Goal: Transaction & Acquisition: Purchase product/service

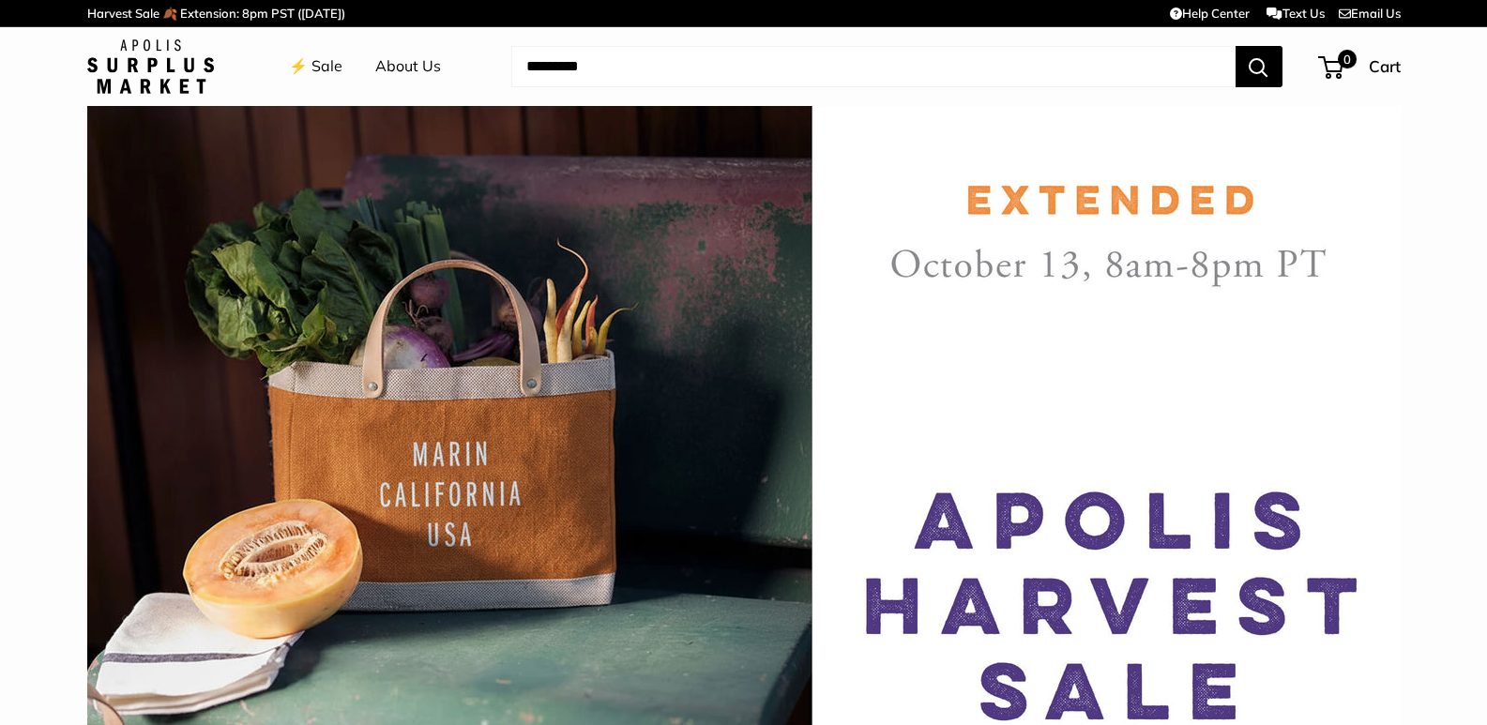
click at [321, 69] on link "⚡️ Sale" at bounding box center [315, 67] width 53 height 28
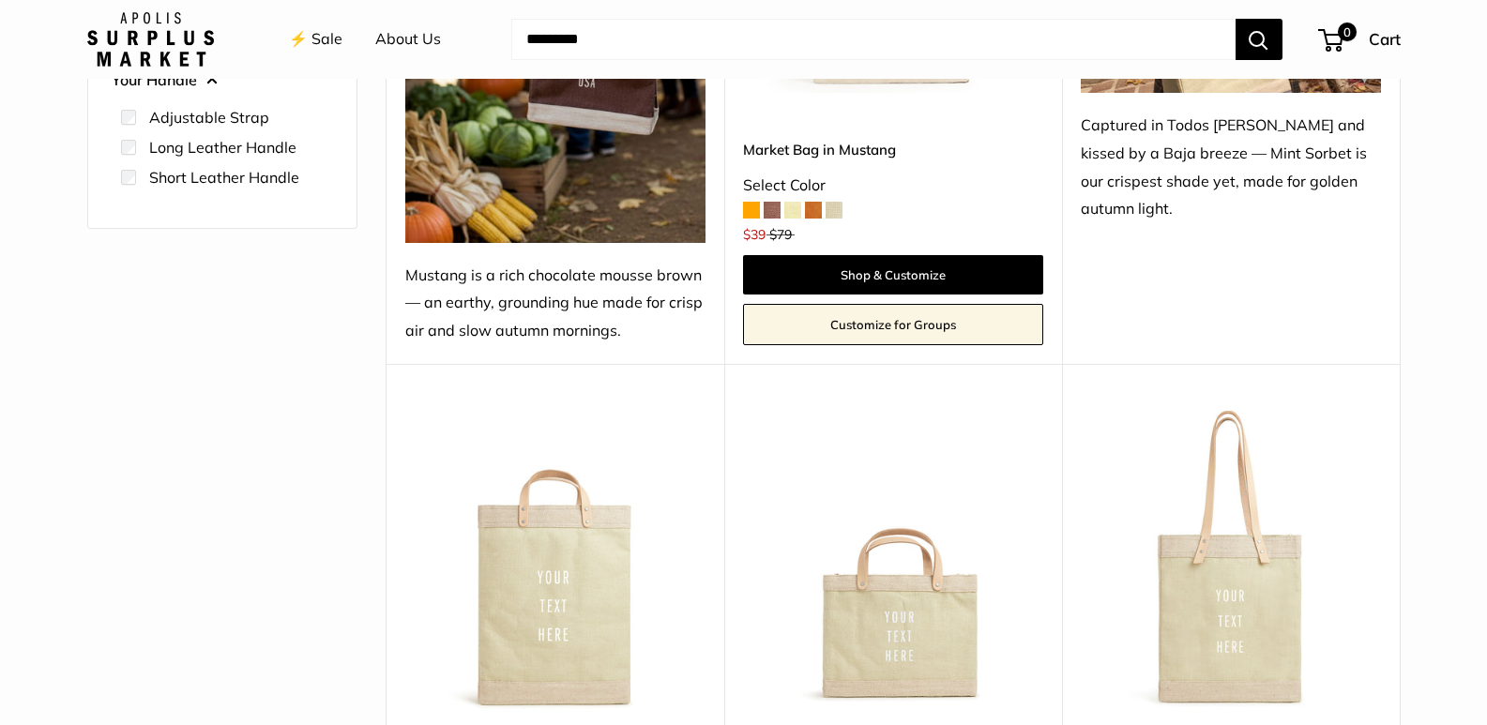
scroll to position [938, 0]
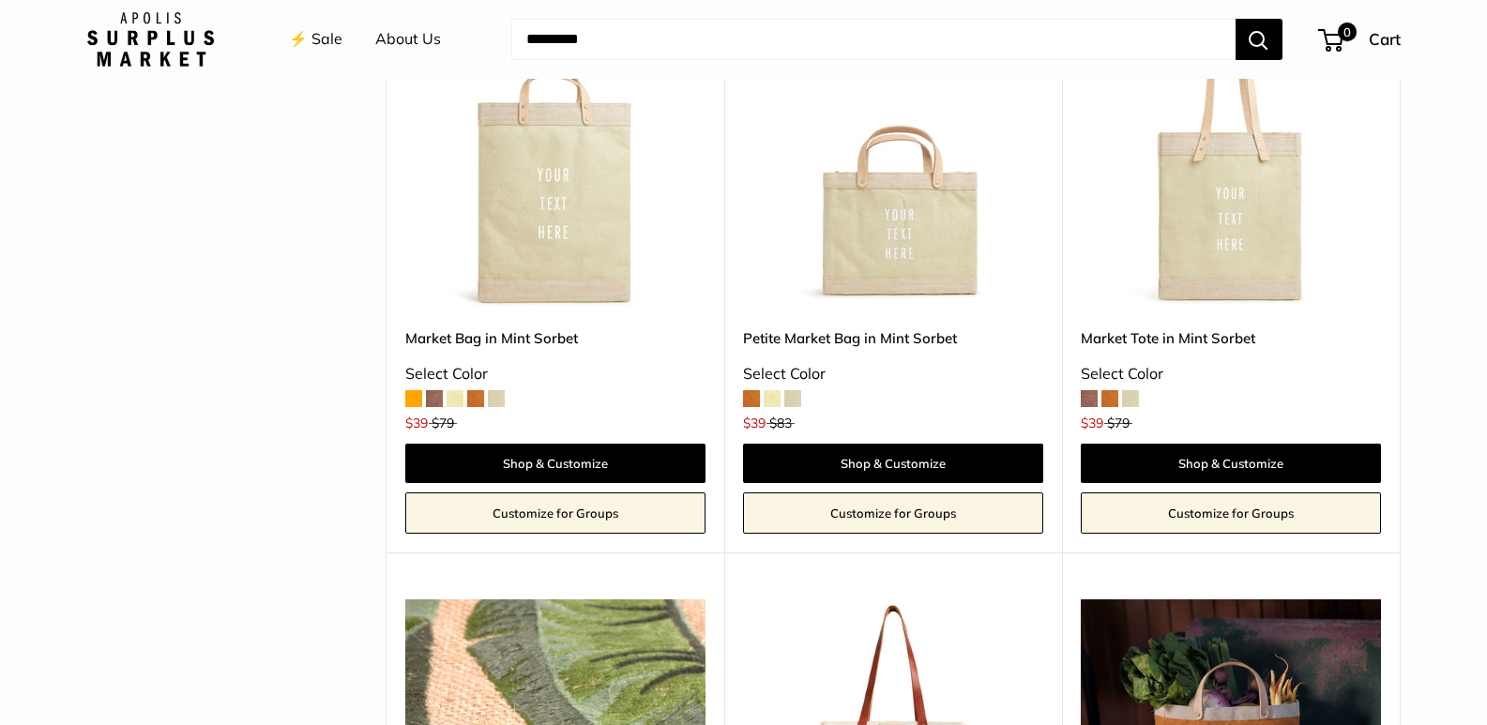
click at [496, 399] on span at bounding box center [496, 398] width 17 height 17
click at [1087, 398] on span at bounding box center [1089, 398] width 17 height 17
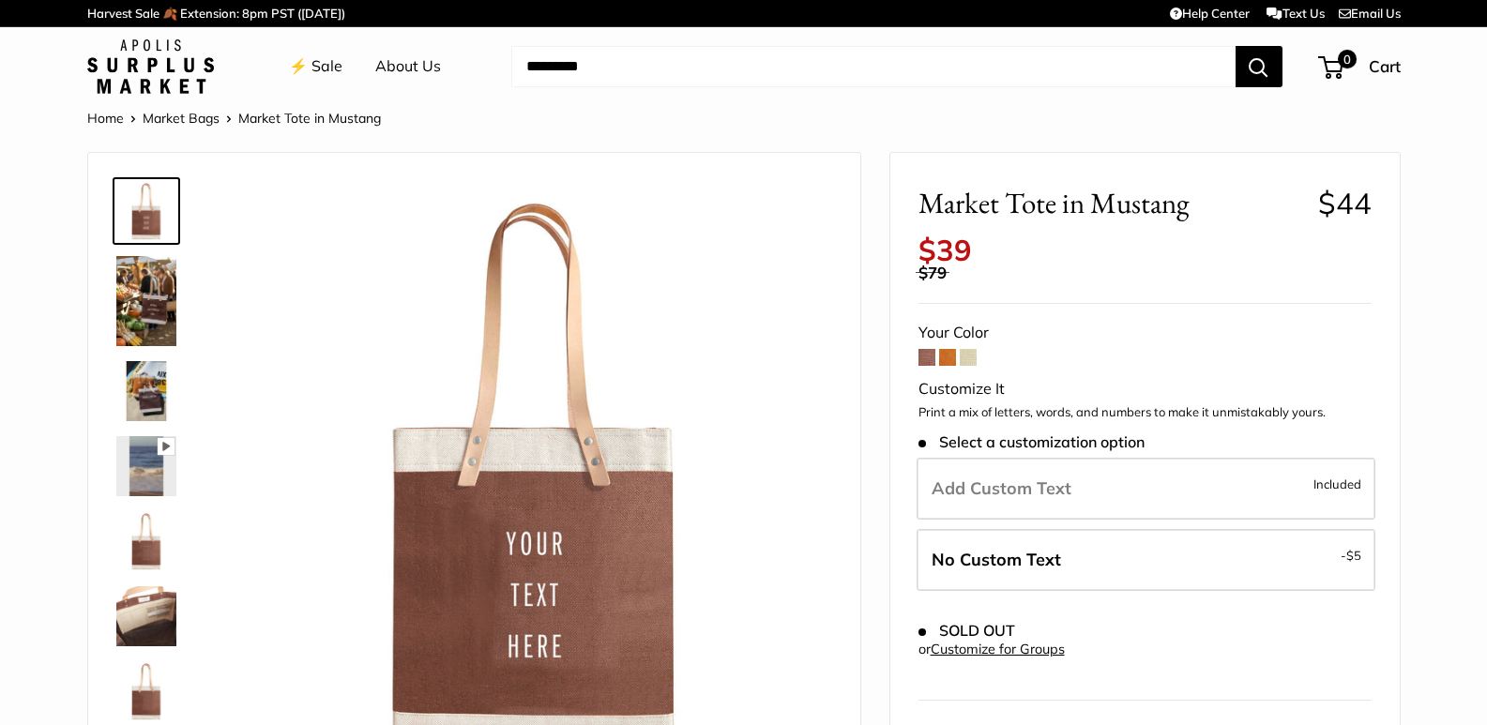
click at [948, 357] on span at bounding box center [947, 357] width 17 height 17
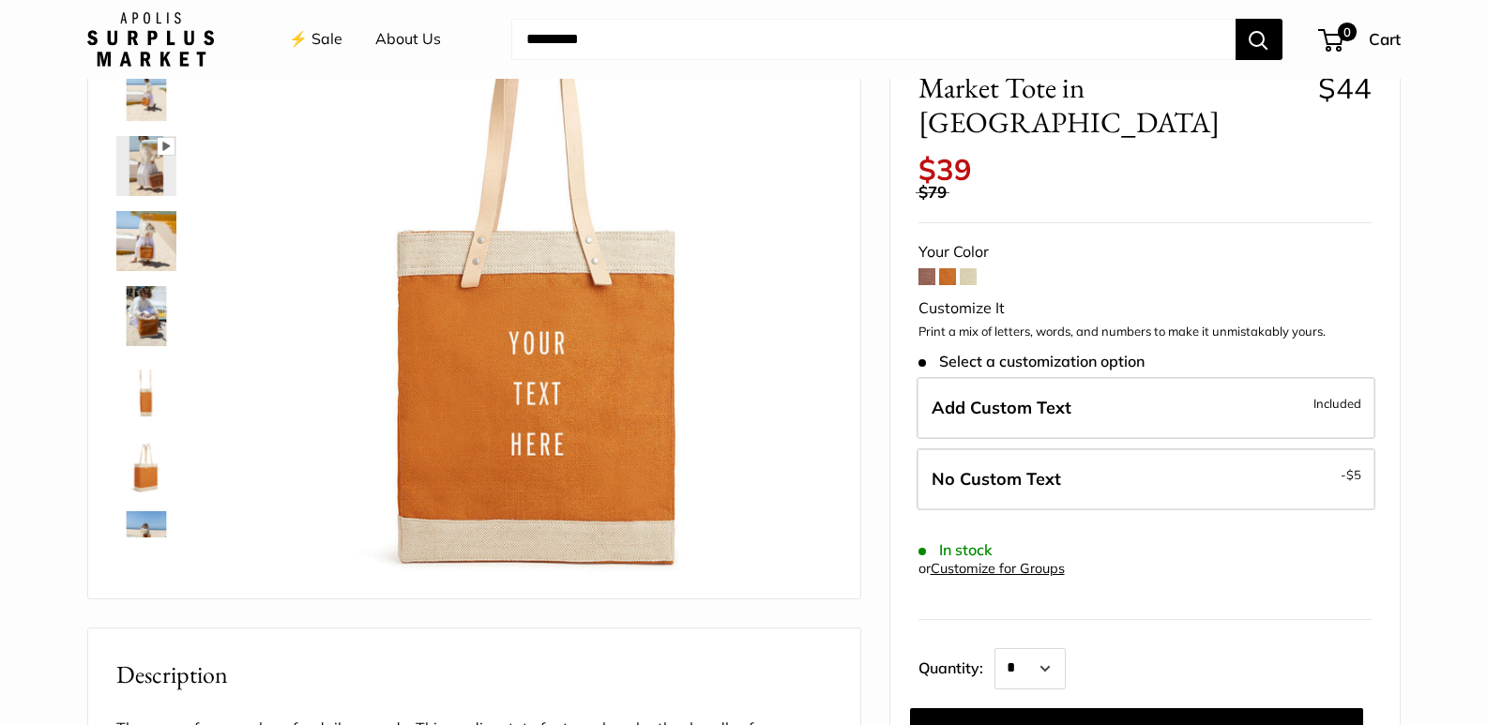
scroll to position [188, 0]
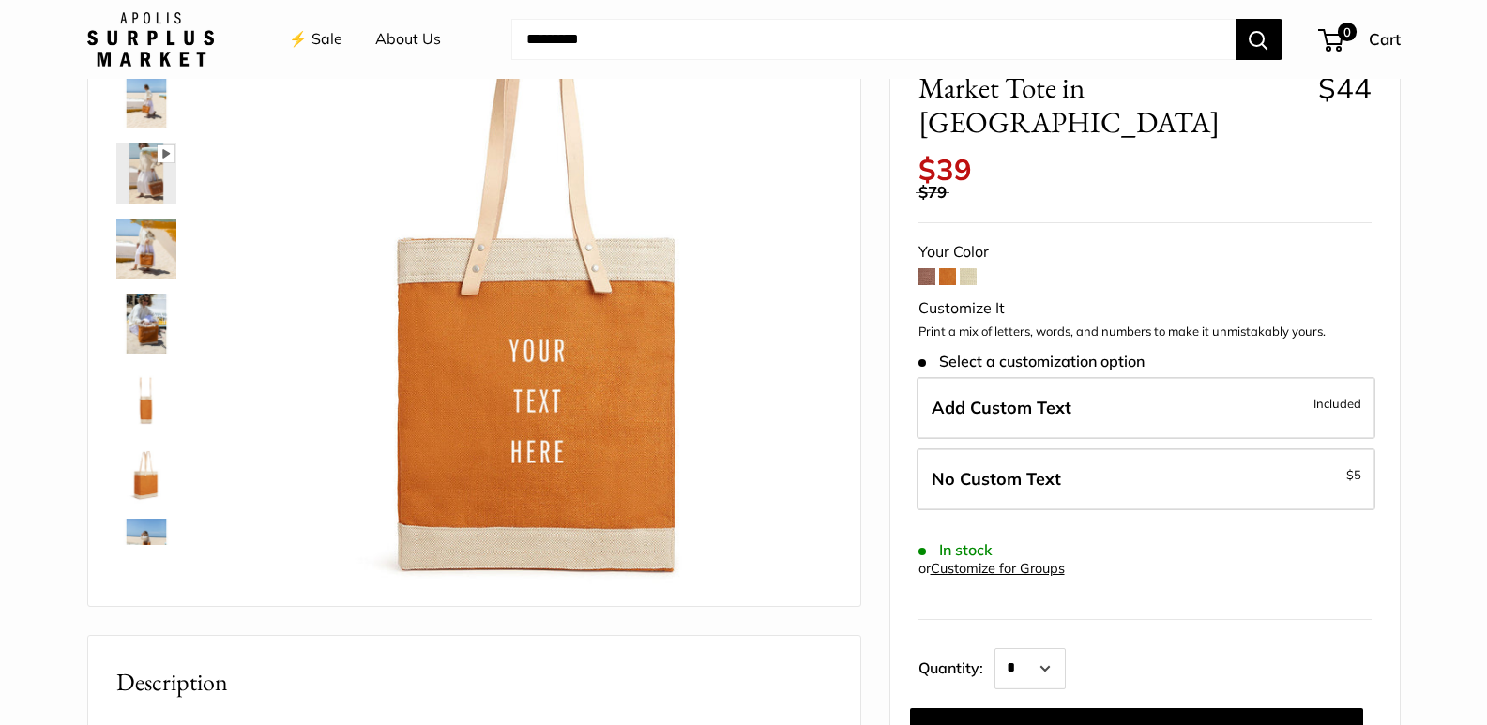
click at [968, 268] on span at bounding box center [968, 276] width 17 height 17
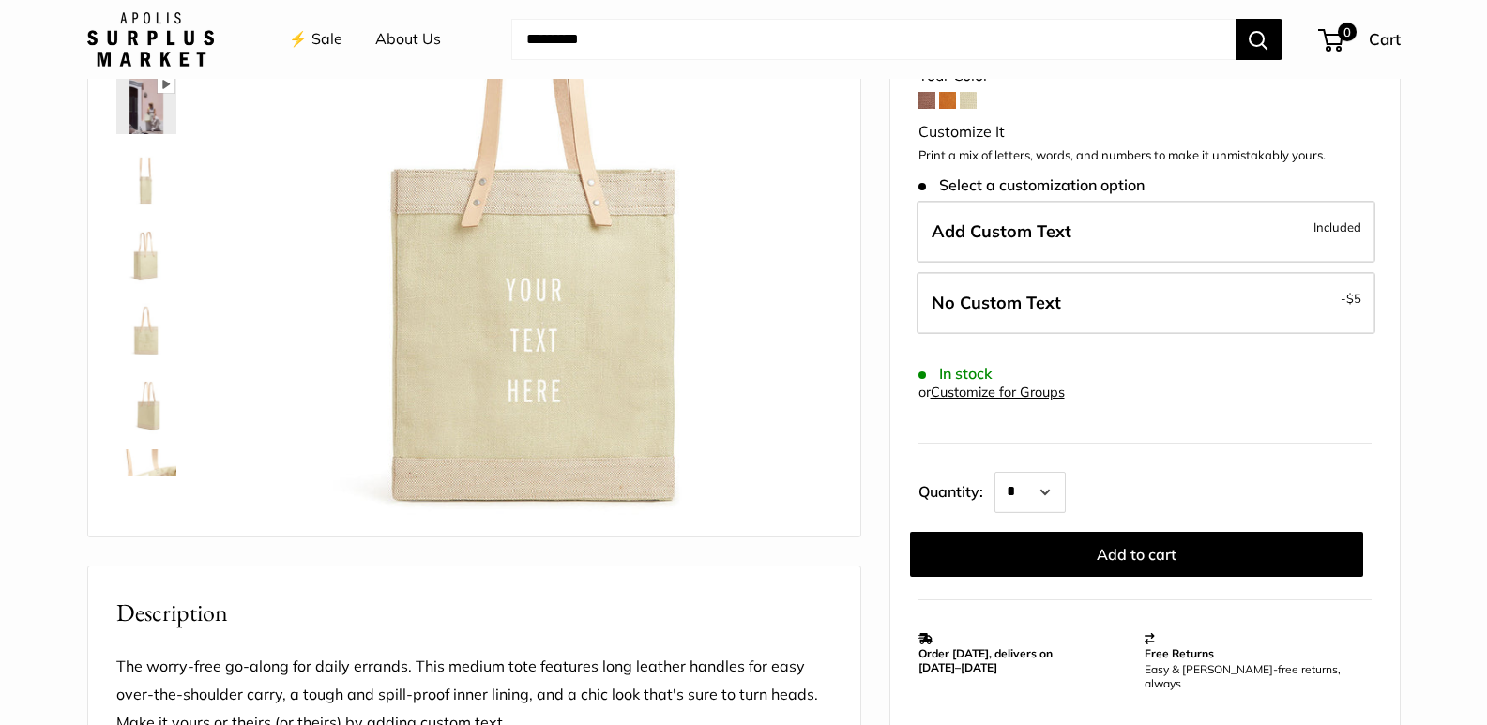
scroll to position [281, 0]
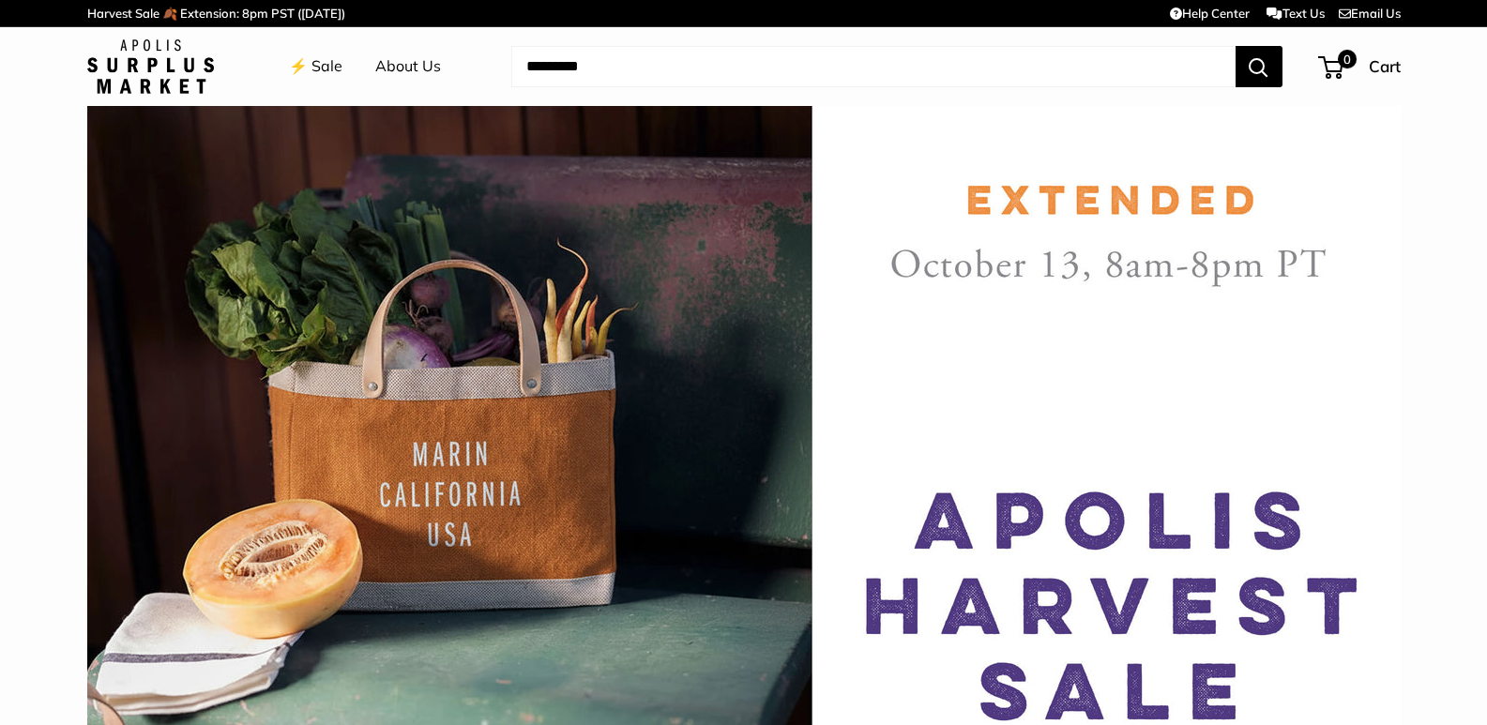
click at [316, 62] on link "⚡️ Sale" at bounding box center [315, 67] width 53 height 28
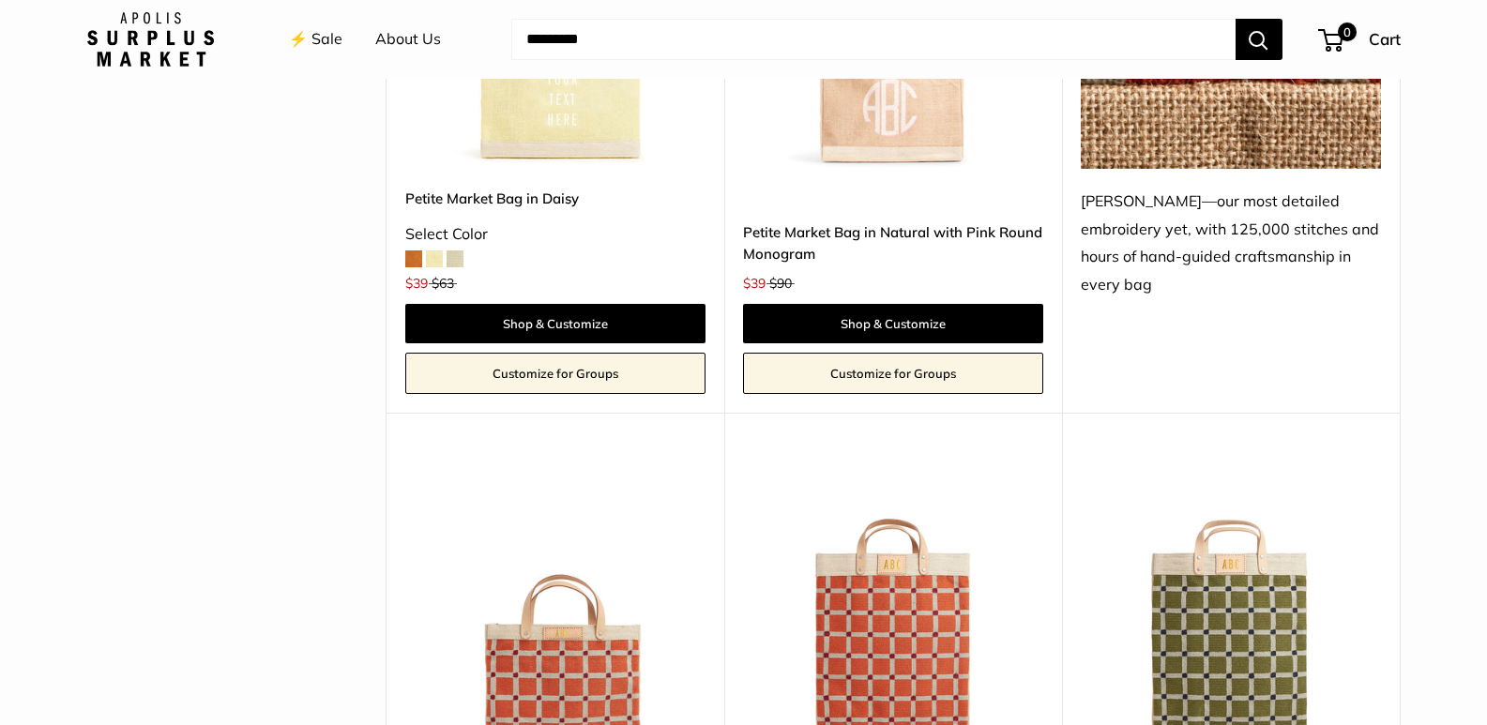
scroll to position [3658, 0]
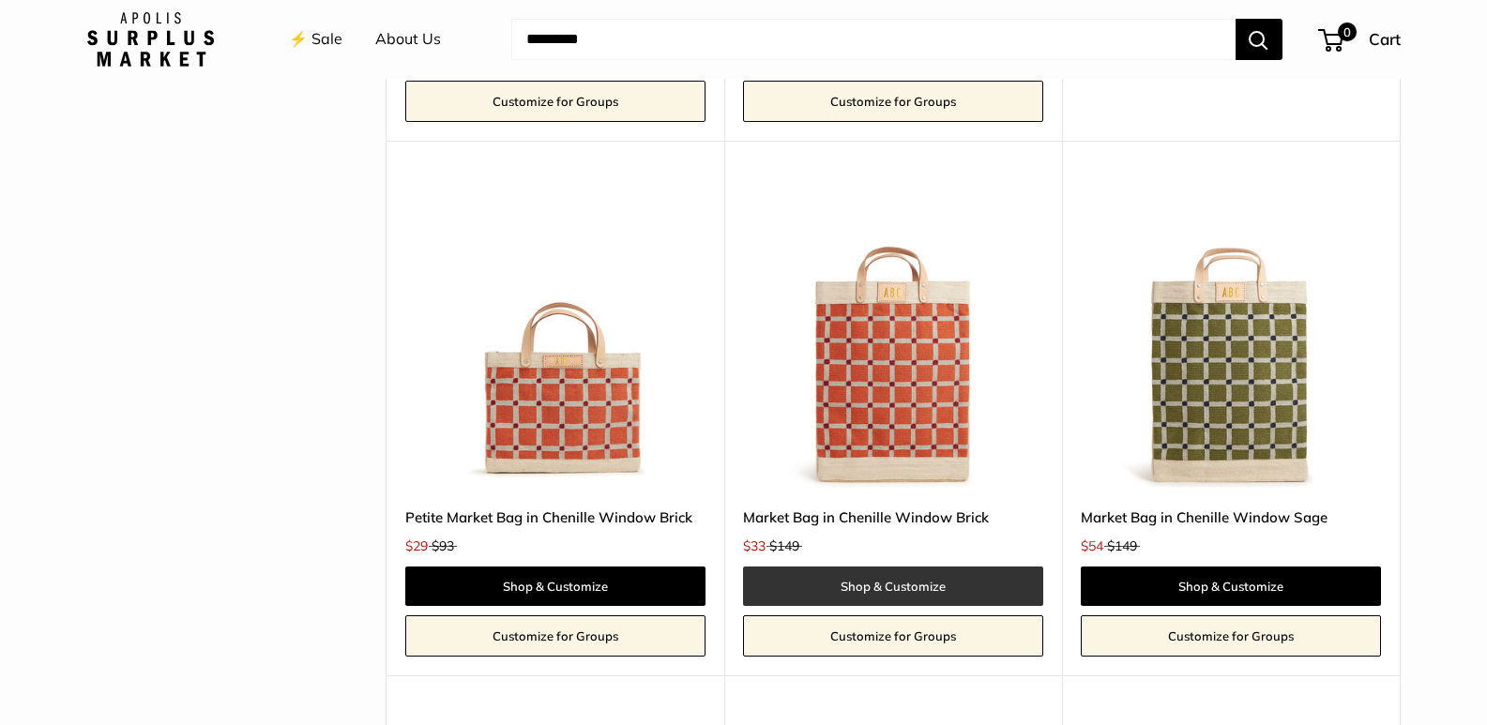
click at [852, 588] on link "Shop & Customize" at bounding box center [893, 586] width 300 height 39
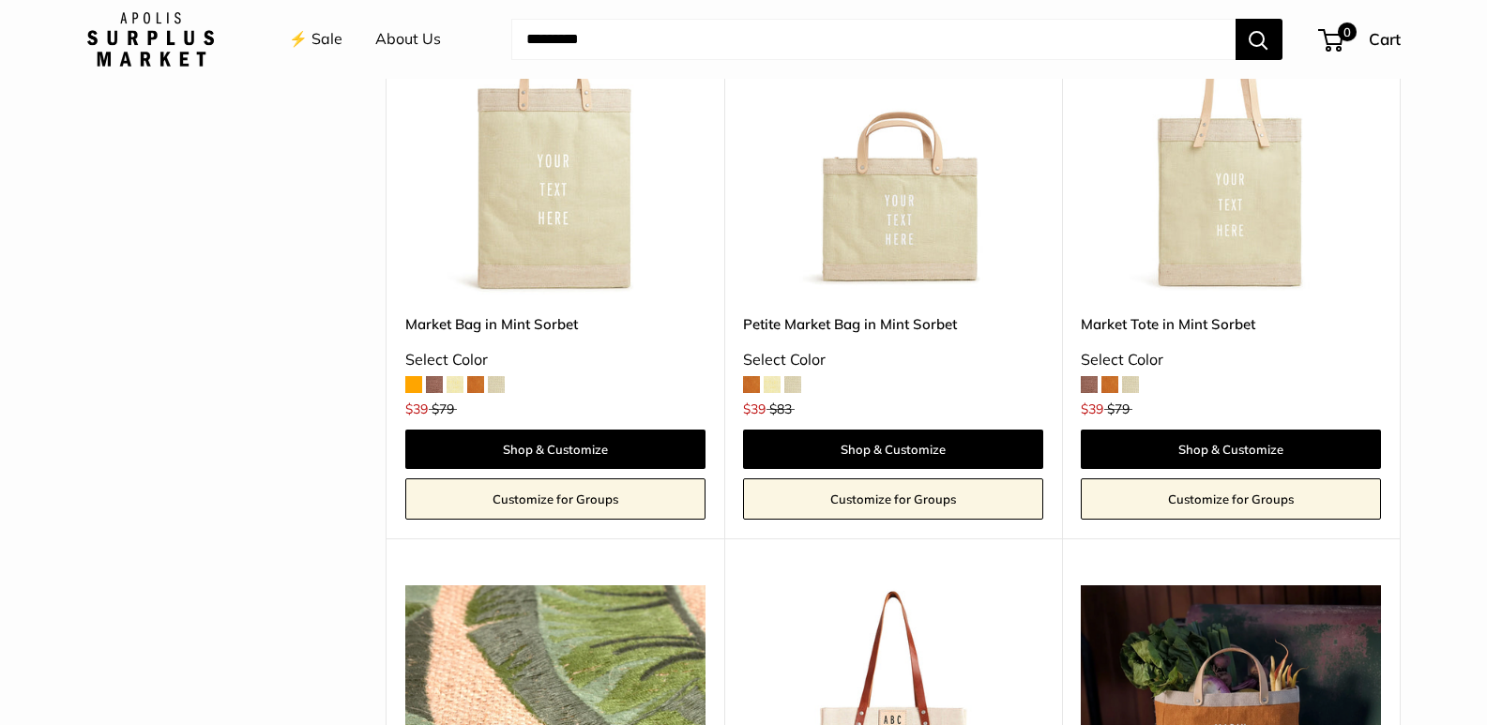
scroll to position [938, 0]
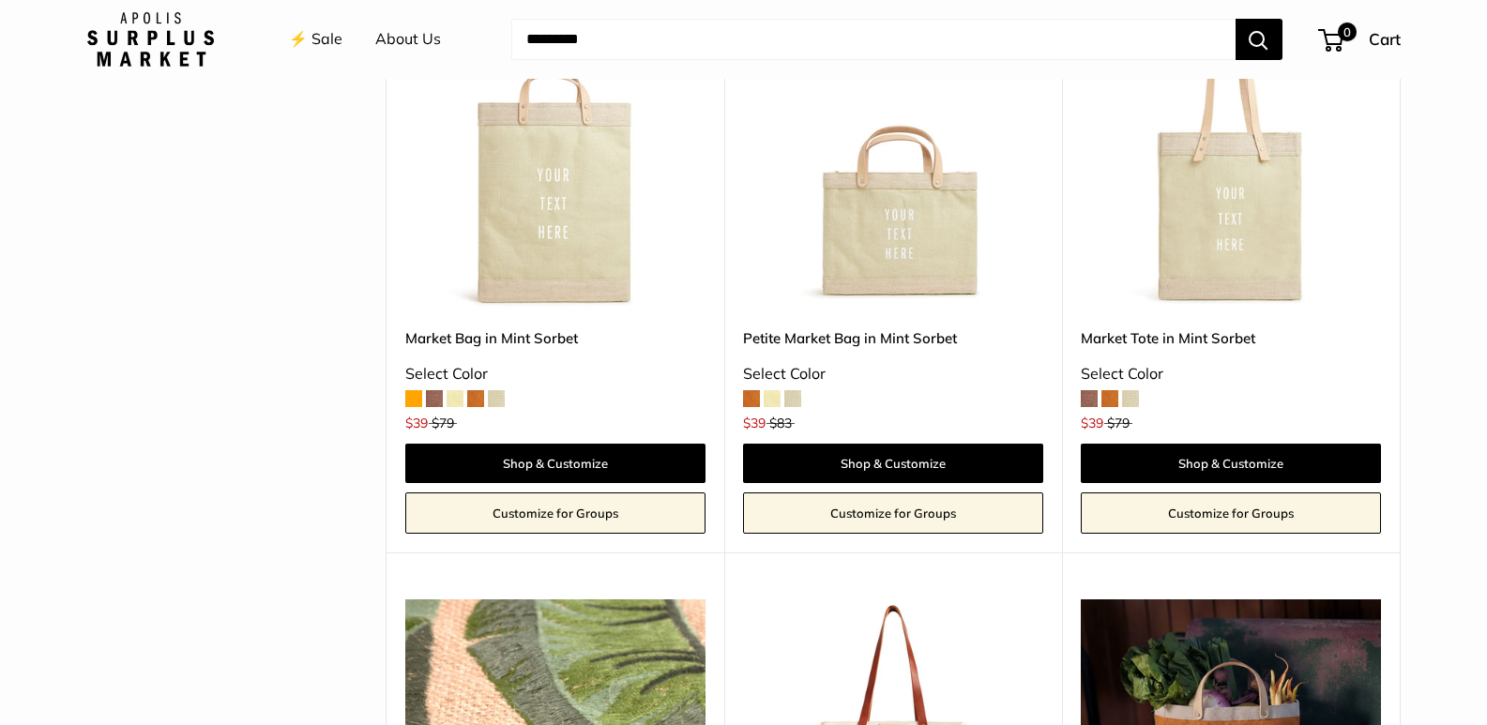
click at [492, 396] on span at bounding box center [496, 398] width 17 height 17
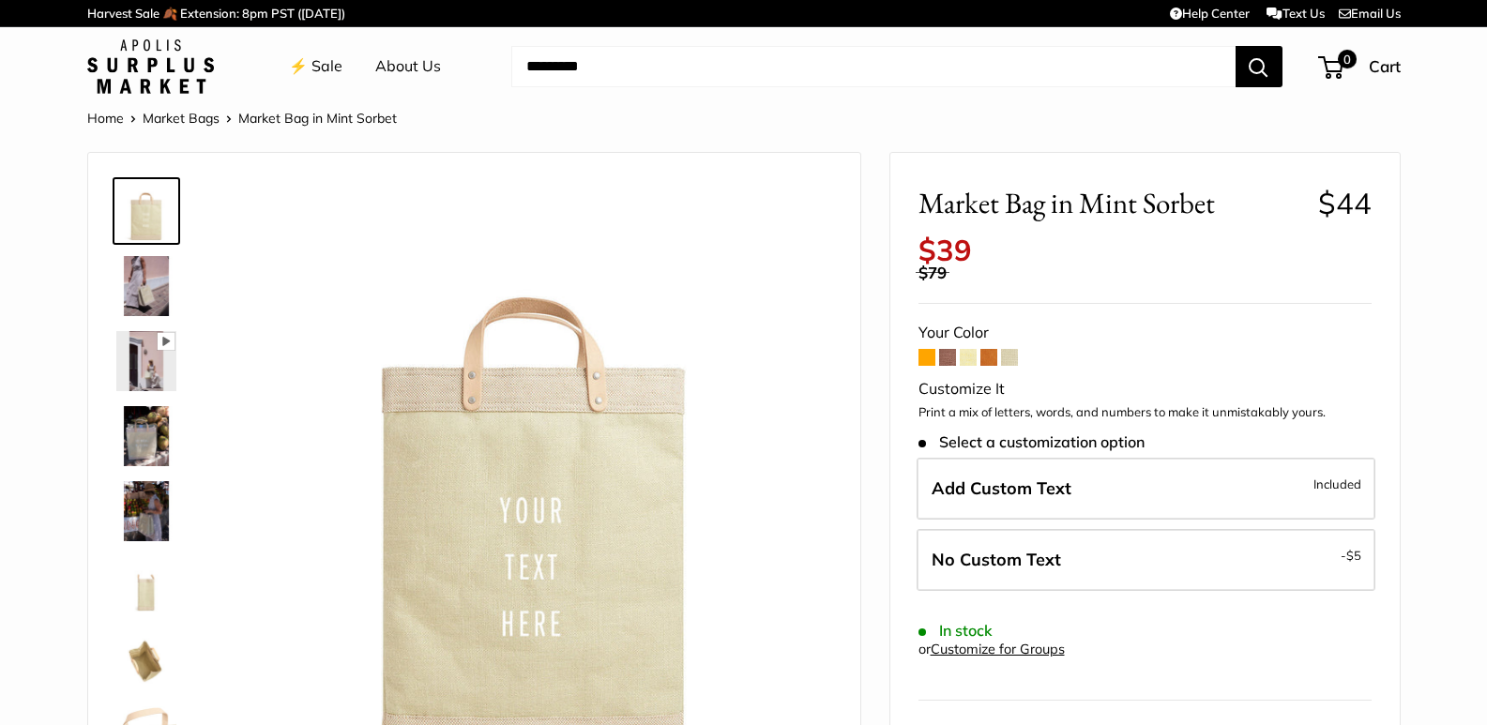
click at [946, 356] on span at bounding box center [947, 357] width 17 height 17
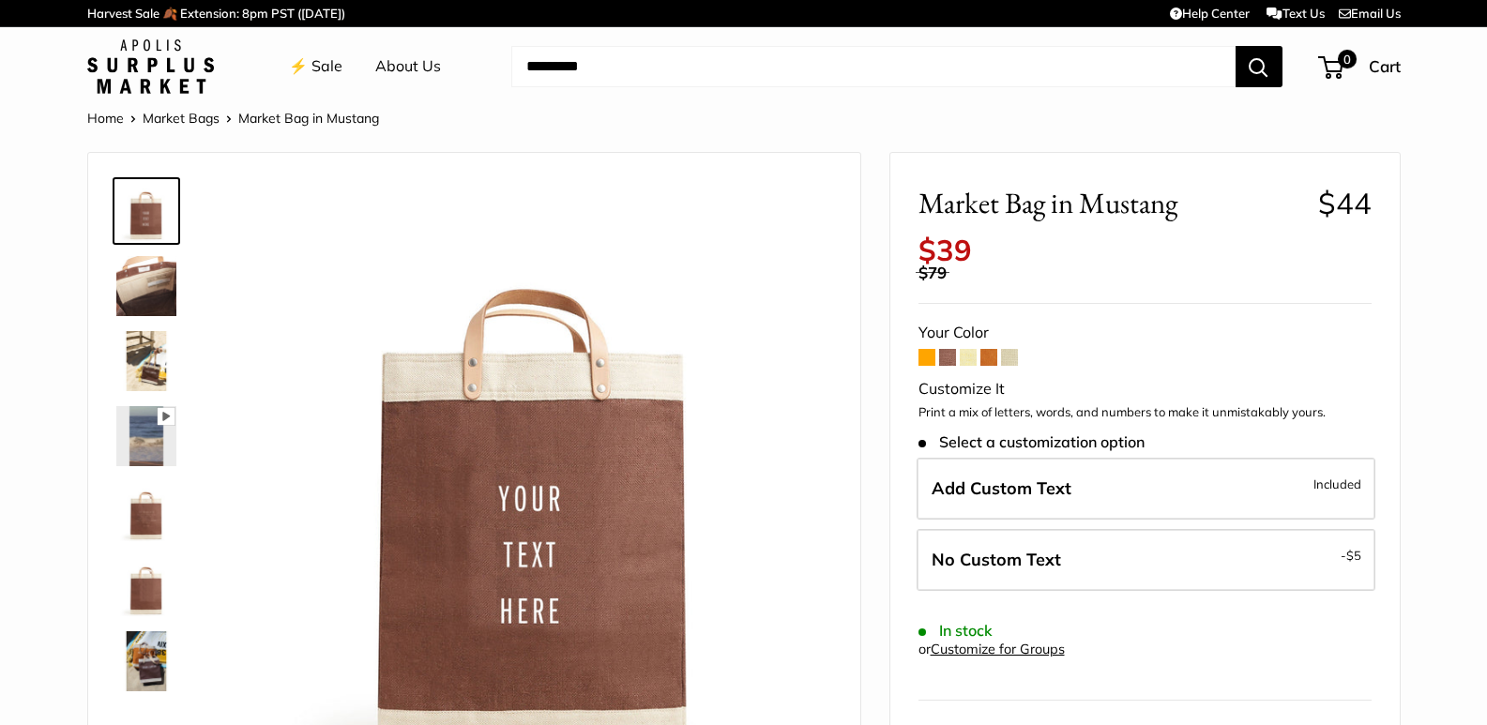
click at [989, 352] on span at bounding box center [988, 357] width 17 height 17
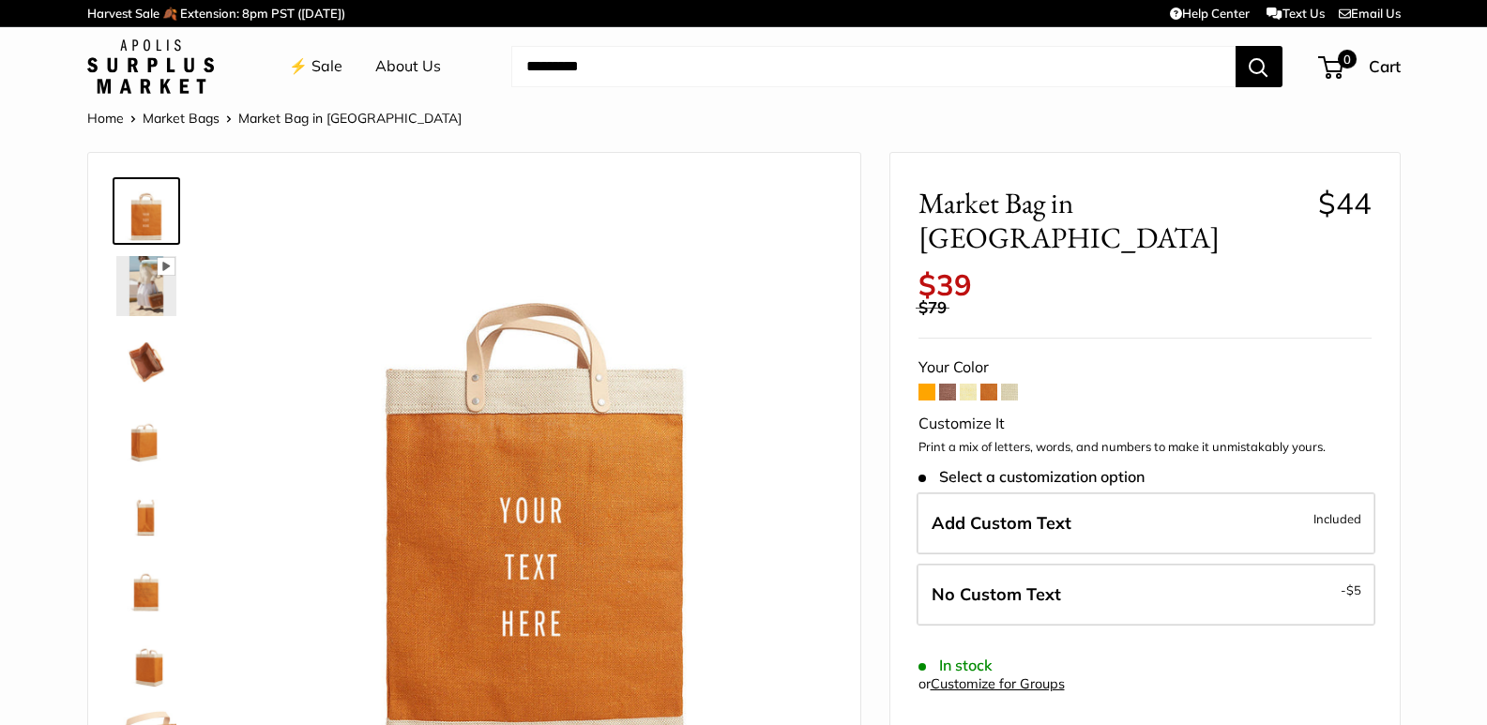
click at [922, 384] on span at bounding box center [926, 392] width 17 height 17
